Goal: Task Accomplishment & Management: Use online tool/utility

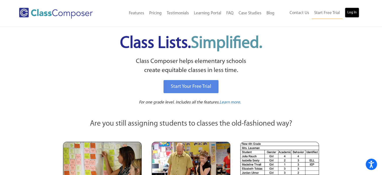
click at [350, 11] on link "Log In" at bounding box center [352, 13] width 14 height 10
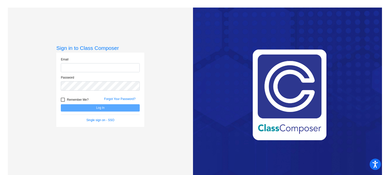
click at [96, 66] on input "email" at bounding box center [100, 67] width 79 height 9
type input "pamela.ackermangarcia@monroe.k12.nj.us"
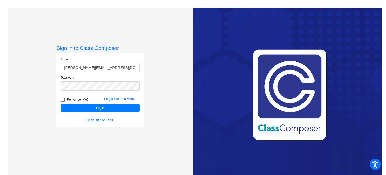
click at [63, 99] on div at bounding box center [63, 99] width 4 height 4
click at [63, 101] on input "Remember Me?" at bounding box center [63, 101] width 0 height 0
checkbox input "true"
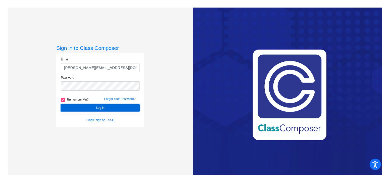
click at [71, 107] on button "Log In" at bounding box center [100, 107] width 79 height 7
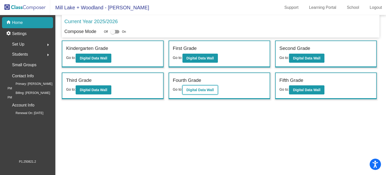
click at [201, 88] on b "Digital Data Wall" at bounding box center [199, 90] width 27 height 4
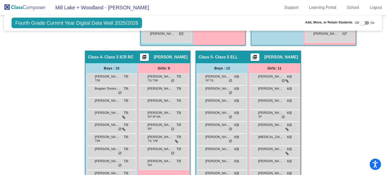
scroll to position [285, 0]
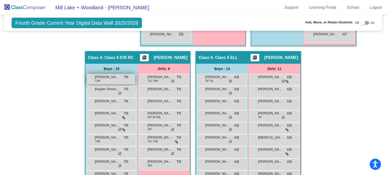
click at [101, 77] on span "Ahmad Imran" at bounding box center [107, 76] width 25 height 5
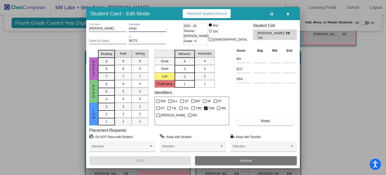
drag, startPoint x: 142, startPoint y: 28, endPoint x: 128, endPoint y: 28, distance: 13.3
click at [128, 28] on div "Ahmad First Name Imran Last Name" at bounding box center [135, 29] width 93 height 12
